Goal: Transaction & Acquisition: Download file/media

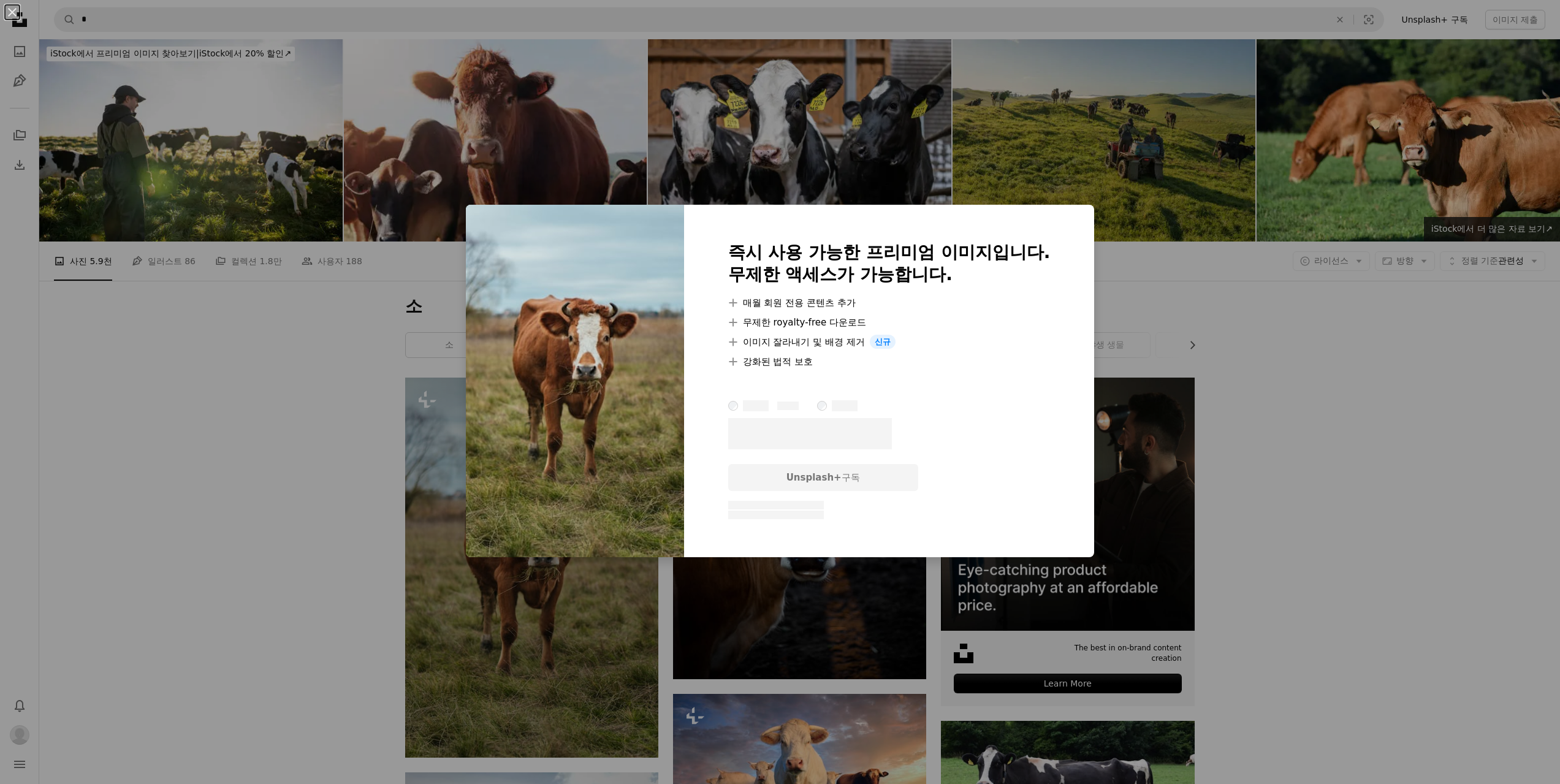
scroll to position [122, 0]
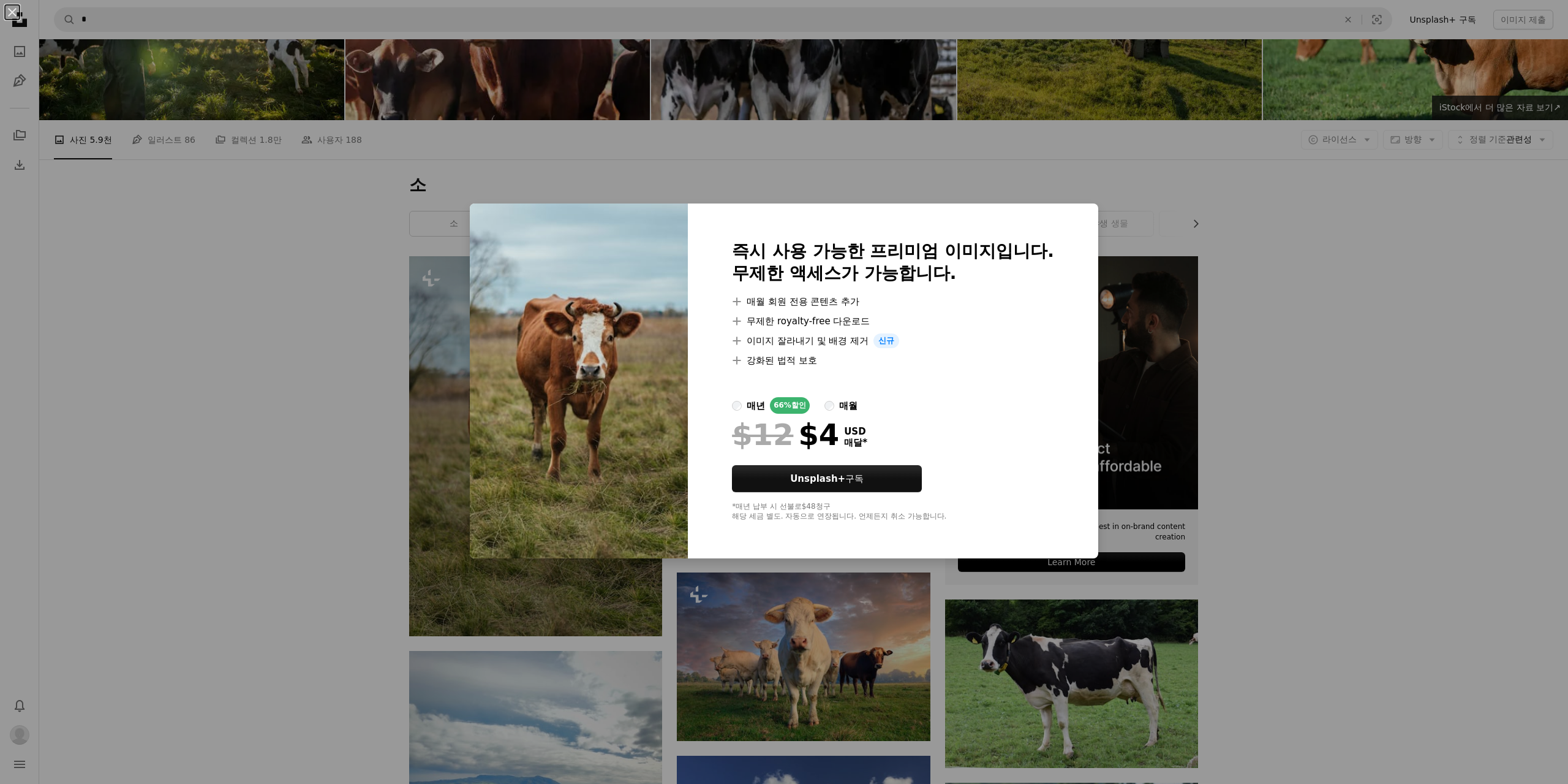
click at [1361, 357] on div "An X shape 즉시 사용 가능한 프리미엄 이미지입니다. 무제한 액세스가 가능합니다. A plus sign 매월 회원 전용 콘텐츠 추가 A…" at bounding box center [784, 392] width 1568 height 784
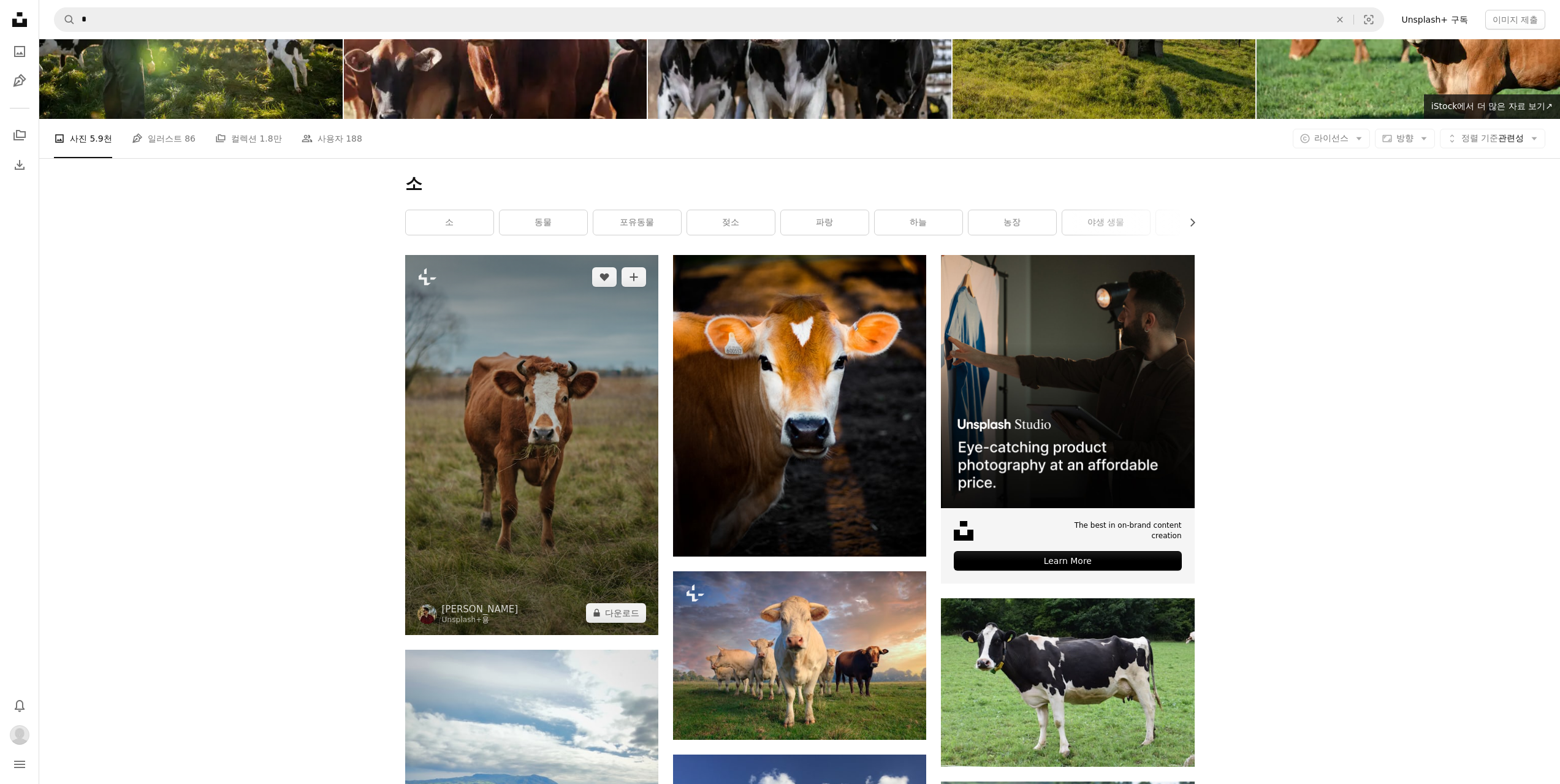
click at [555, 411] on img at bounding box center [531, 445] width 253 height 380
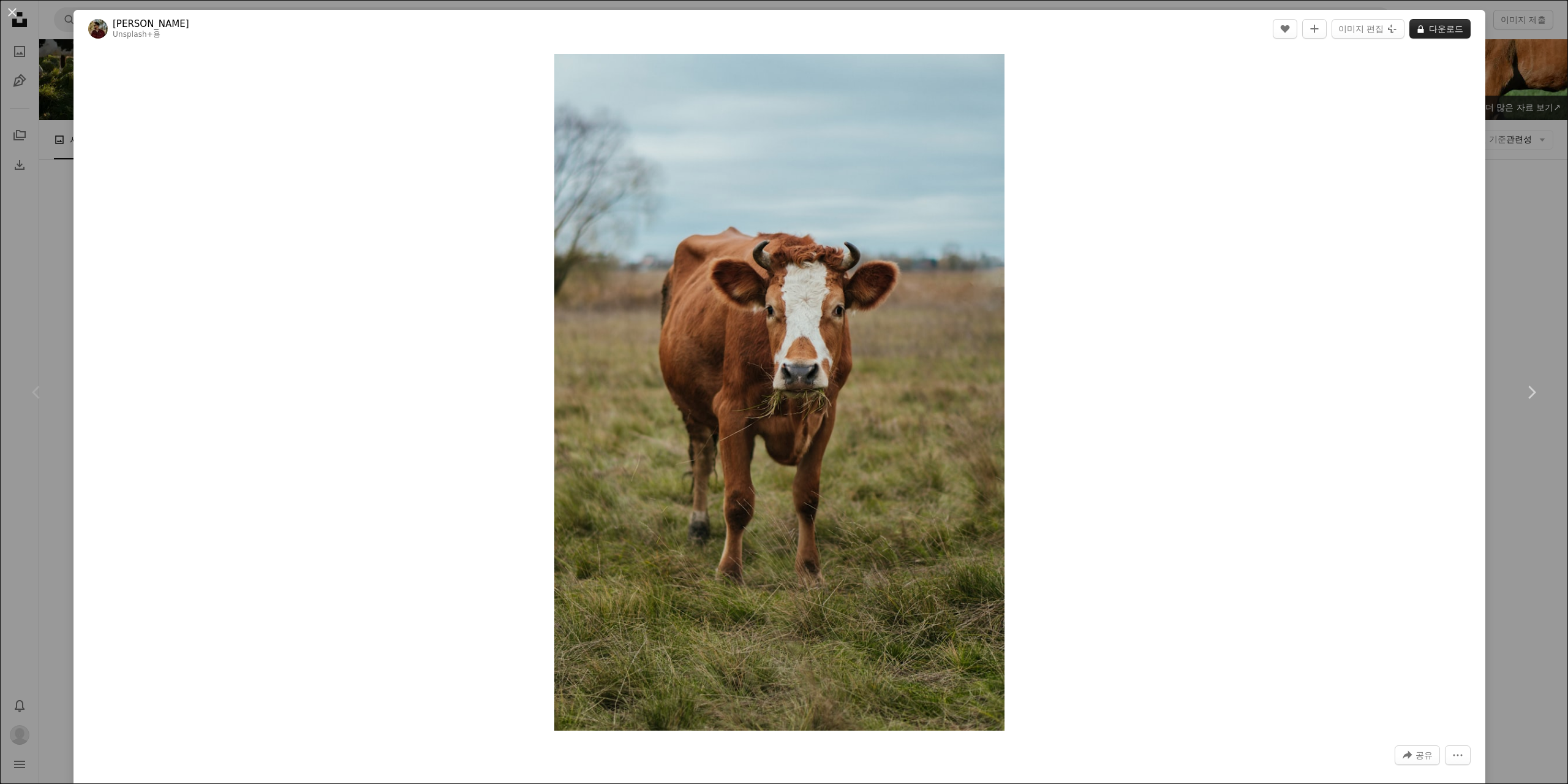
click at [1427, 33] on button "A lock 다운로드" at bounding box center [1439, 28] width 61 height 19
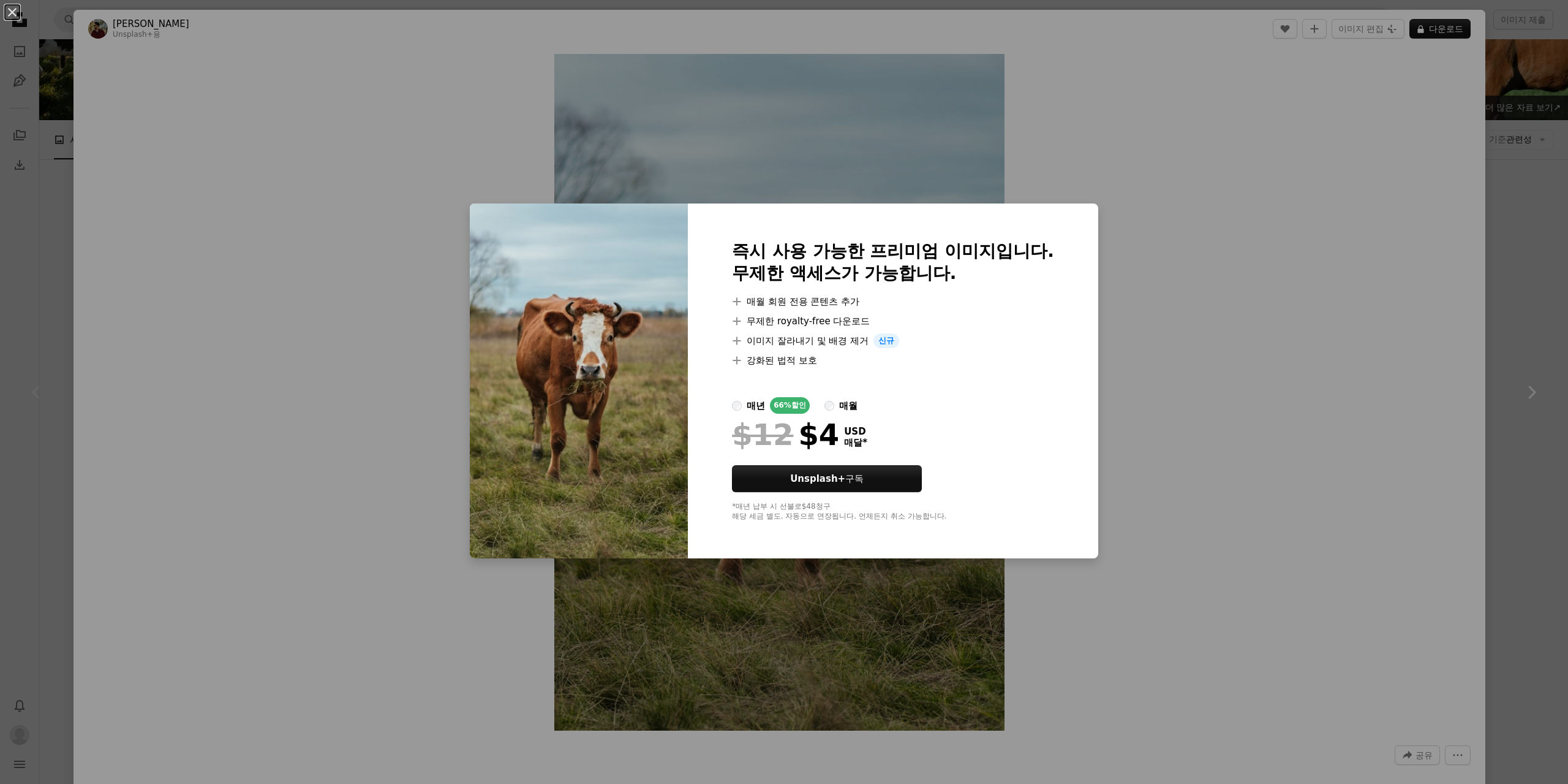
click at [1215, 407] on div "An X shape 즉시 사용 가능한 프리미엄 이미지입니다. 무제한 액세스가 가능합니다. A plus sign 매월 회원 전용 콘텐츠 추가 A…" at bounding box center [784, 392] width 1568 height 784
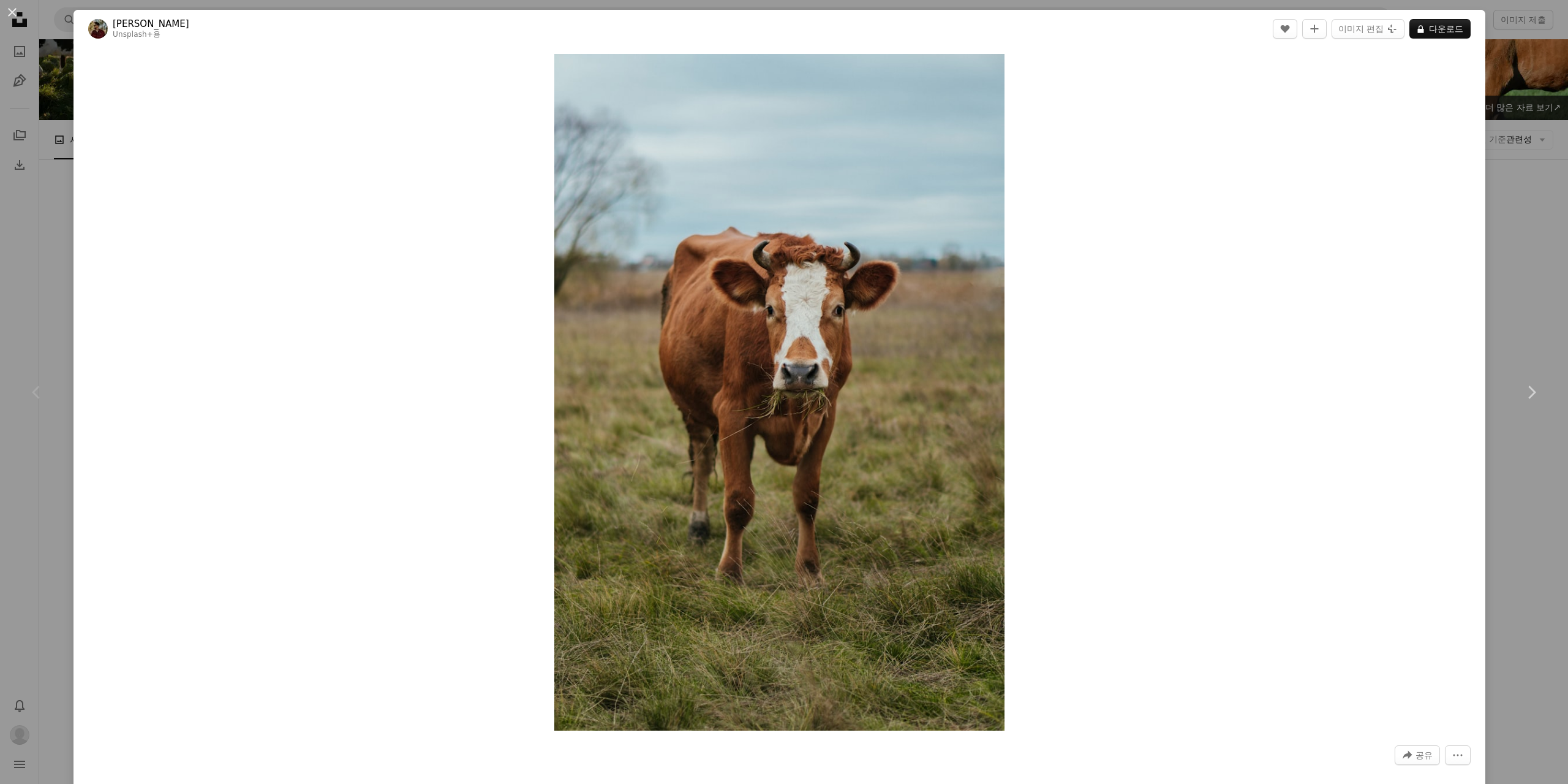
click at [1496, 220] on div "An X shape Chevron left Chevron right [PERSON_NAME] Unsplash+ 용 A heart A plus …" at bounding box center [784, 392] width 1568 height 784
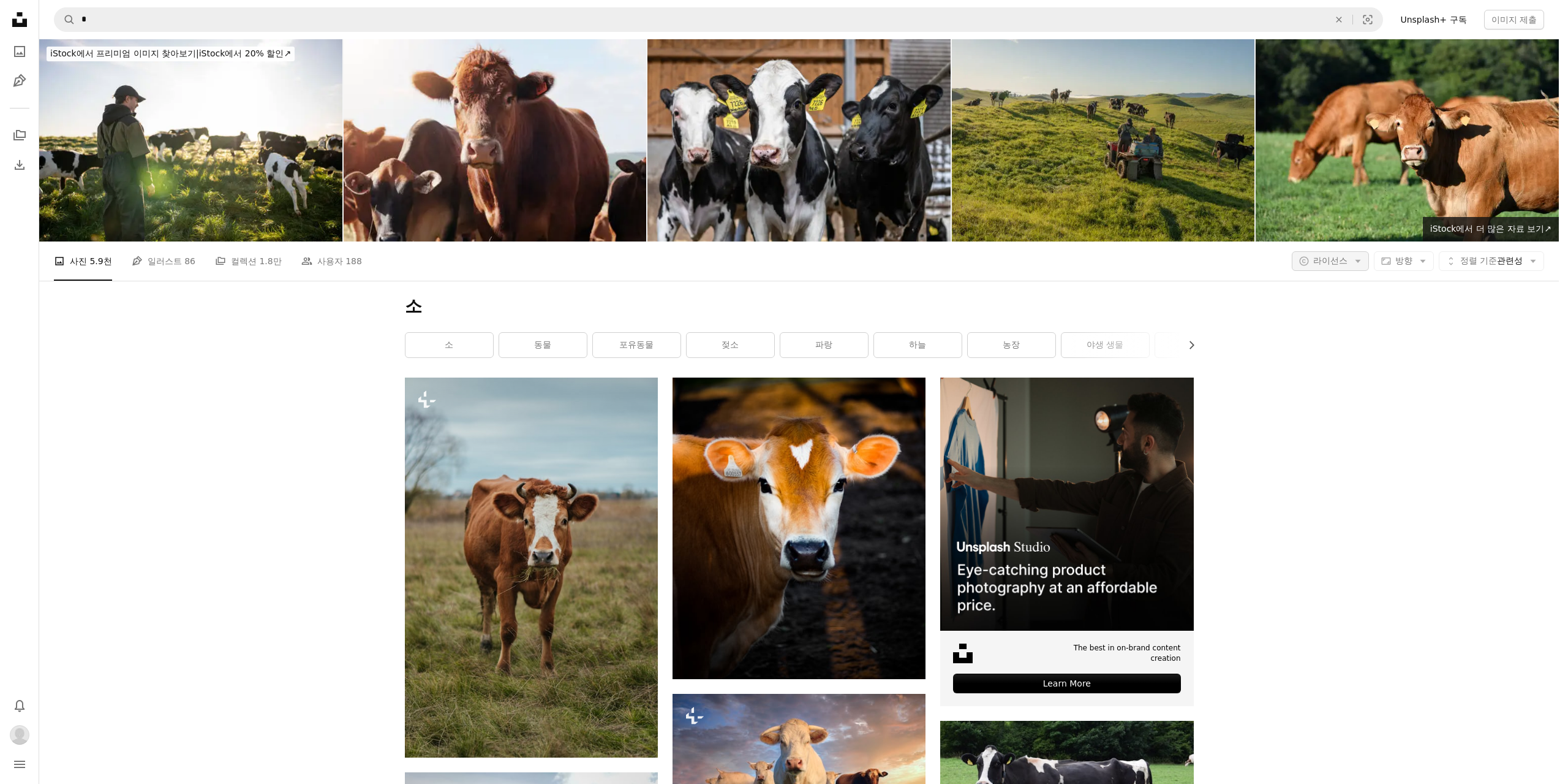
click at [1353, 264] on icon "Arrow down" at bounding box center [1358, 261] width 11 height 11
click at [1319, 368] on link "무료" at bounding box center [1343, 359] width 100 height 22
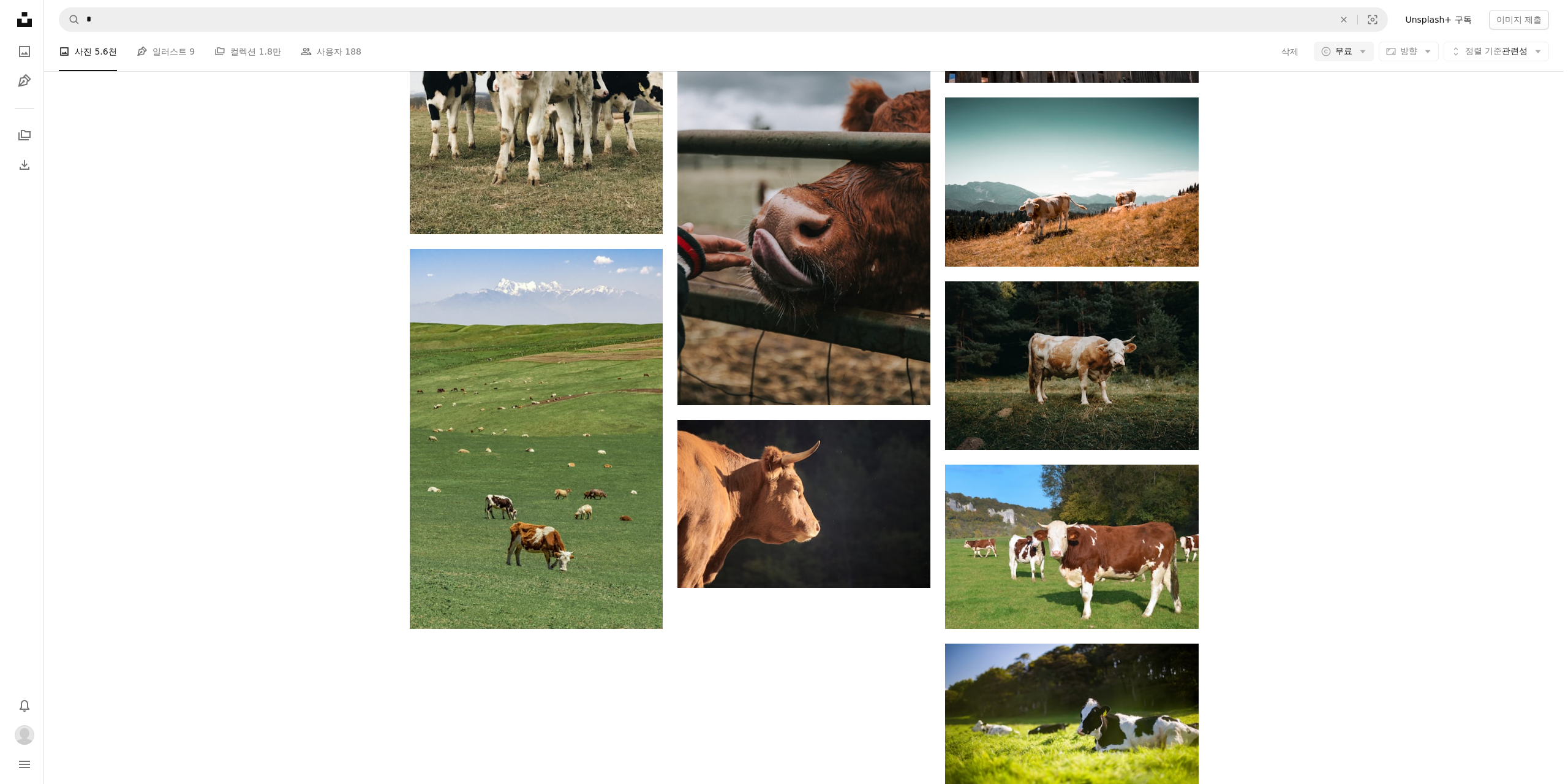
scroll to position [1716, 0]
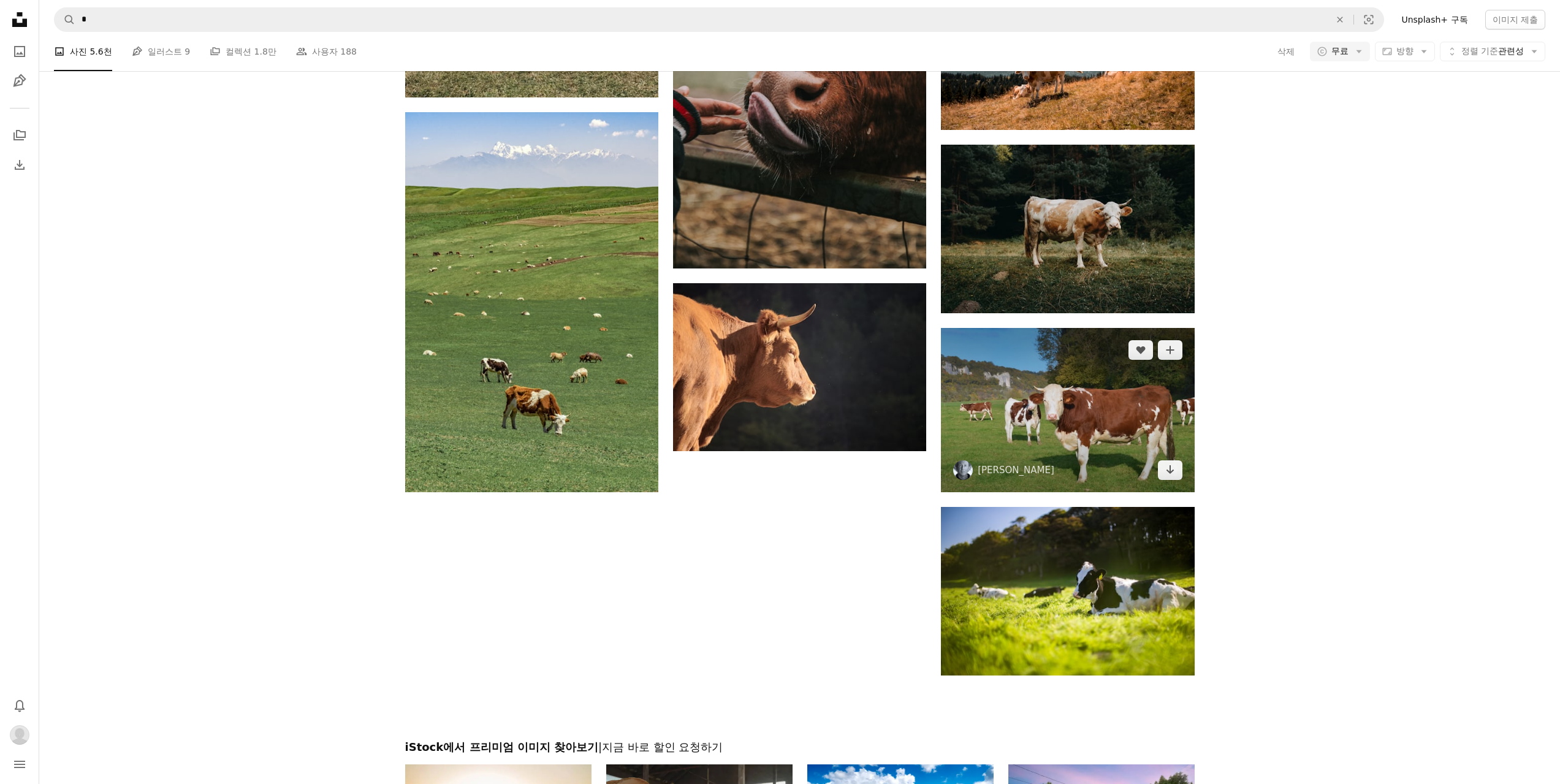
click at [1084, 442] on img at bounding box center [1067, 410] width 253 height 164
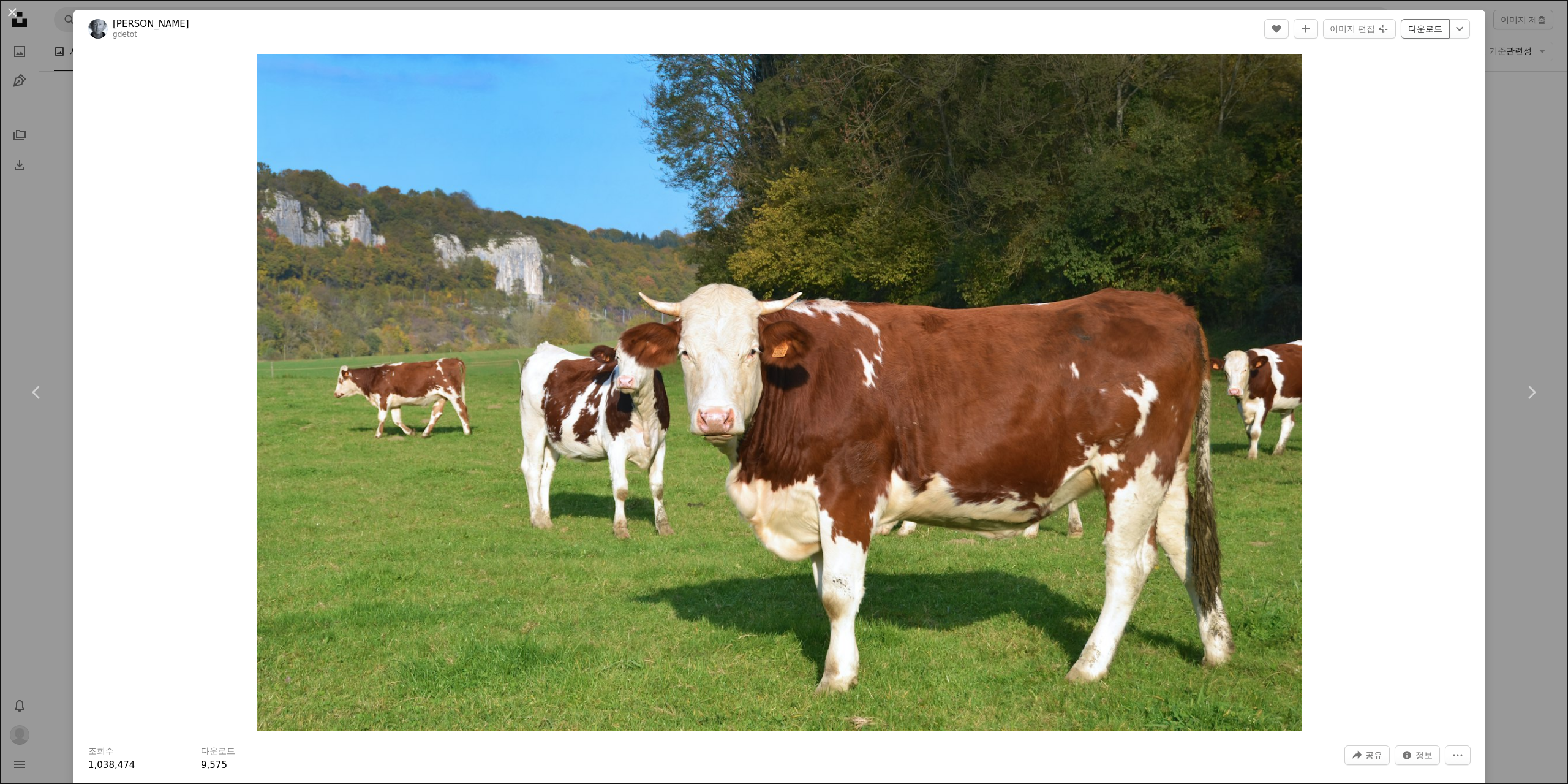
click at [1417, 35] on link "다운로드" at bounding box center [1426, 28] width 49 height 19
